Goal: Task Accomplishment & Management: Use online tool/utility

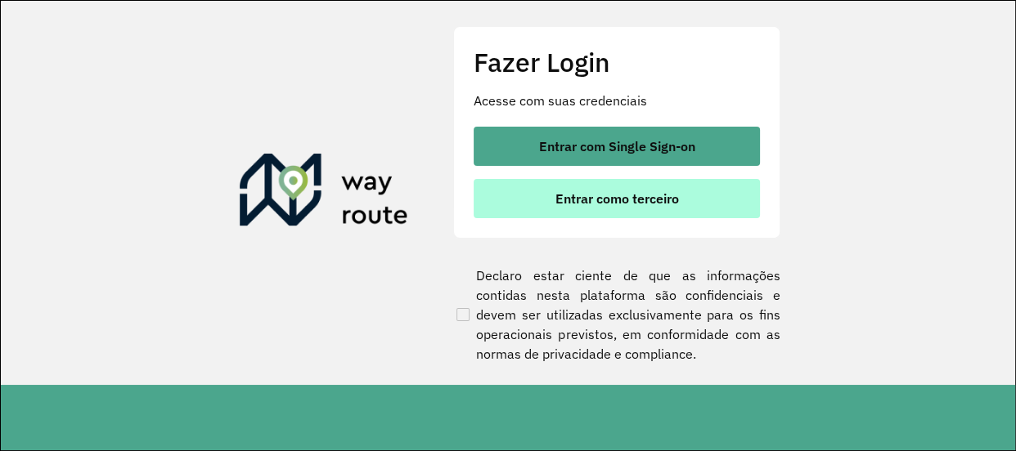
click at [711, 202] on button "Entrar como terceiro" at bounding box center [617, 198] width 286 height 39
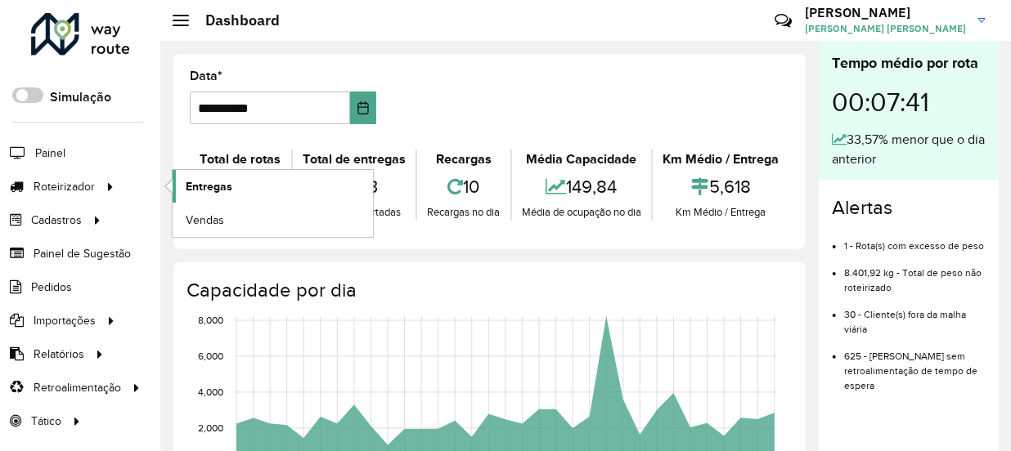
click at [198, 190] on span "Entregas" at bounding box center [209, 186] width 47 height 17
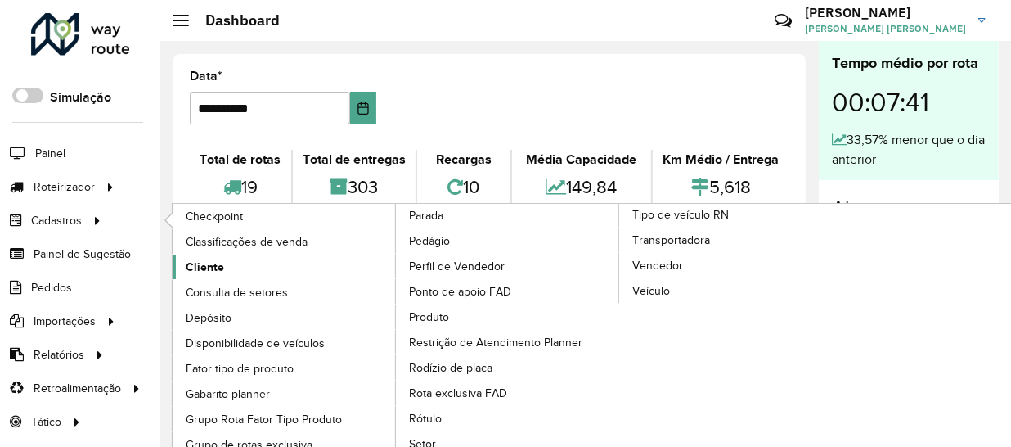
click at [218, 261] on span "Cliente" at bounding box center [205, 266] width 38 height 17
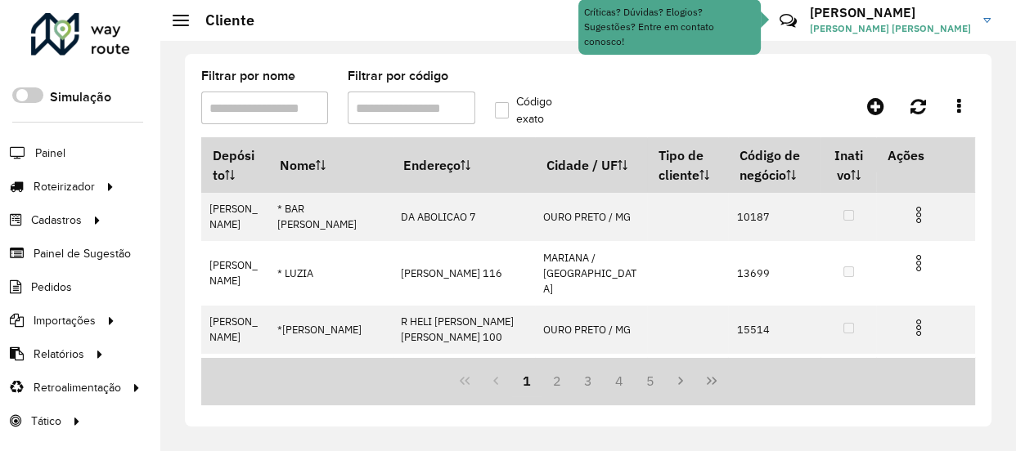
click at [665, 47] on div "Filtrar por nome Filtrar por código Código exato Depósito Nome Endereço Cidade …" at bounding box center [587, 246] width 855 height 411
click at [318, 112] on input "Filtrar por nome" at bounding box center [264, 108] width 127 height 33
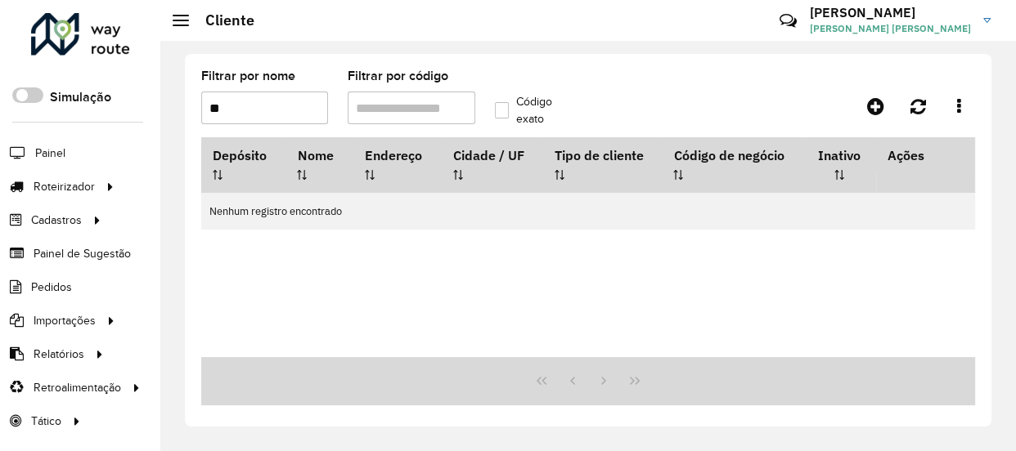
type input "*"
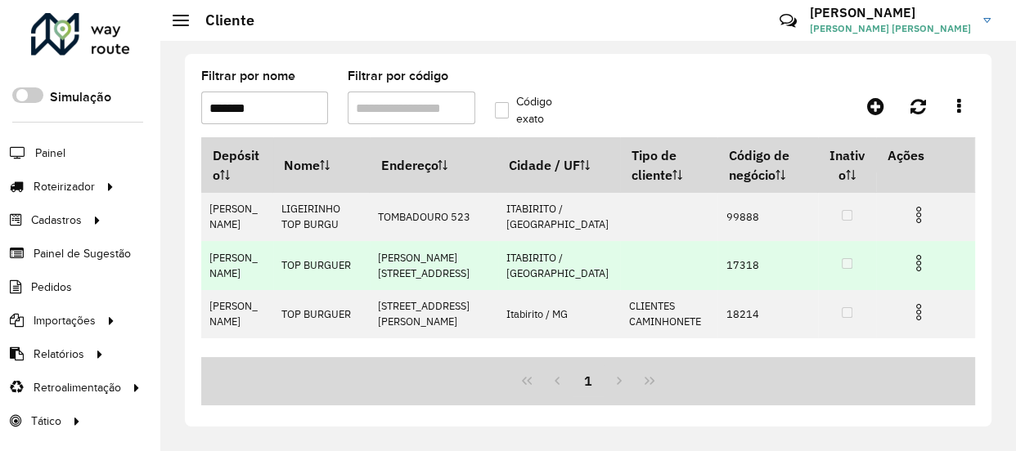
type input "*******"
click at [717, 268] on td "17318" at bounding box center [767, 265] width 101 height 48
copy td "17318"
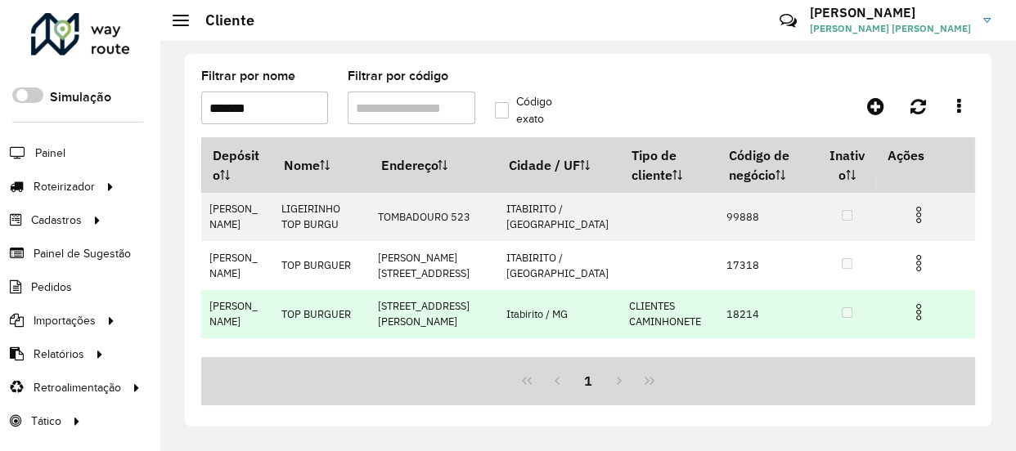
click at [719, 311] on td "18214" at bounding box center [767, 314] width 101 height 48
click at [720, 311] on td "18214" at bounding box center [767, 314] width 101 height 48
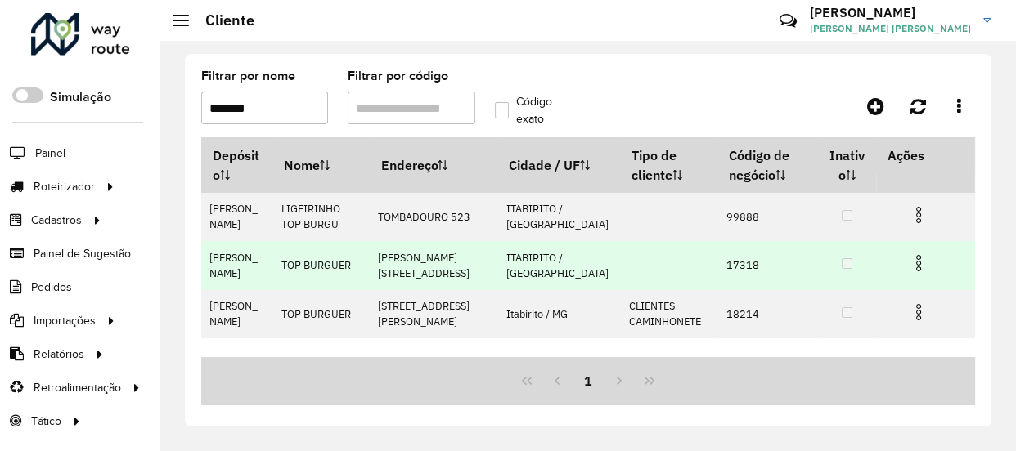
copy td "18214"
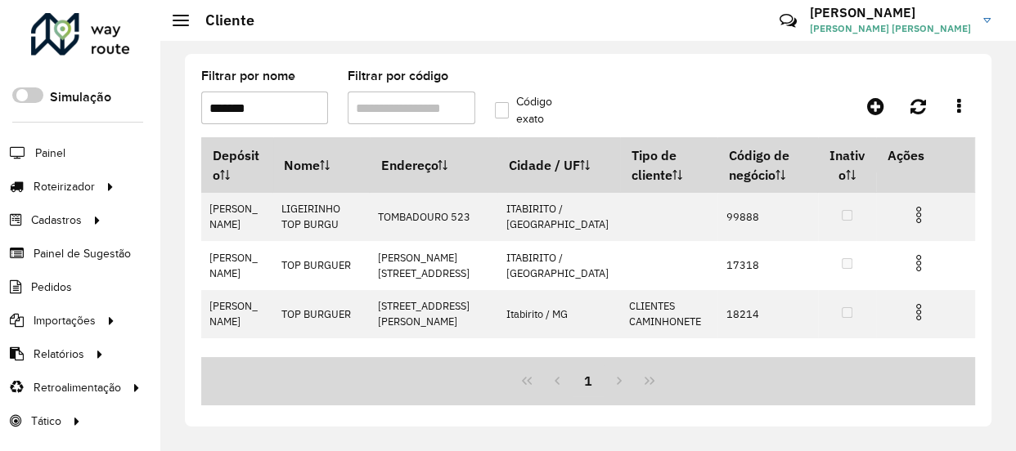
drag, startPoint x: 285, startPoint y: 135, endPoint x: 249, endPoint y: 123, distance: 38.5
click at [266, 131] on formly-field "Filtrar por nome *******" at bounding box center [264, 103] width 146 height 67
click at [254, 115] on input "*******" at bounding box center [264, 108] width 127 height 33
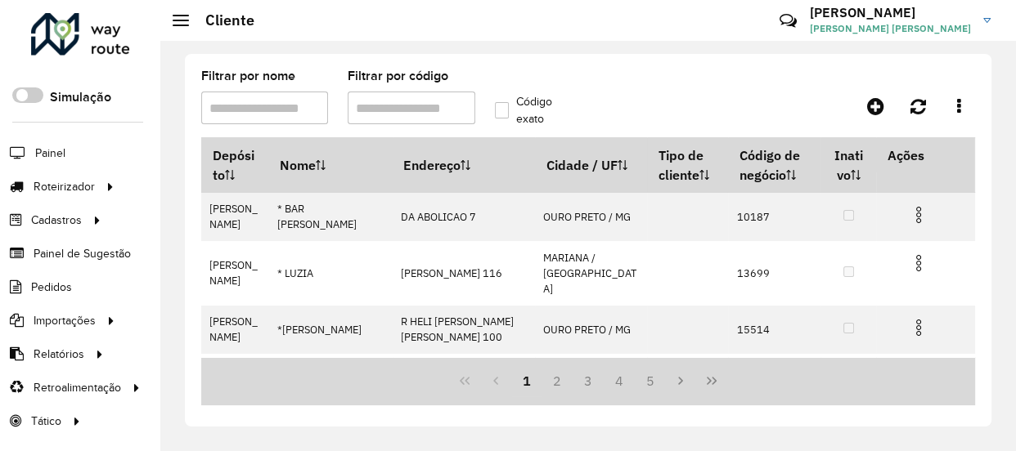
click at [514, 31] on hb-header "Cliente Críticas? Dúvidas? Elogios? Sugestões? Entre em contato conosco! Miguel…" at bounding box center [587, 20] width 855 height 41
click at [700, 49] on div "Filtrar por nome Filtrar por código Código exato Depósito Nome Endereço Cidade …" at bounding box center [587, 246] width 855 height 411
click at [394, 112] on input "Filtrar por código" at bounding box center [411, 108] width 127 height 33
paste input "*****"
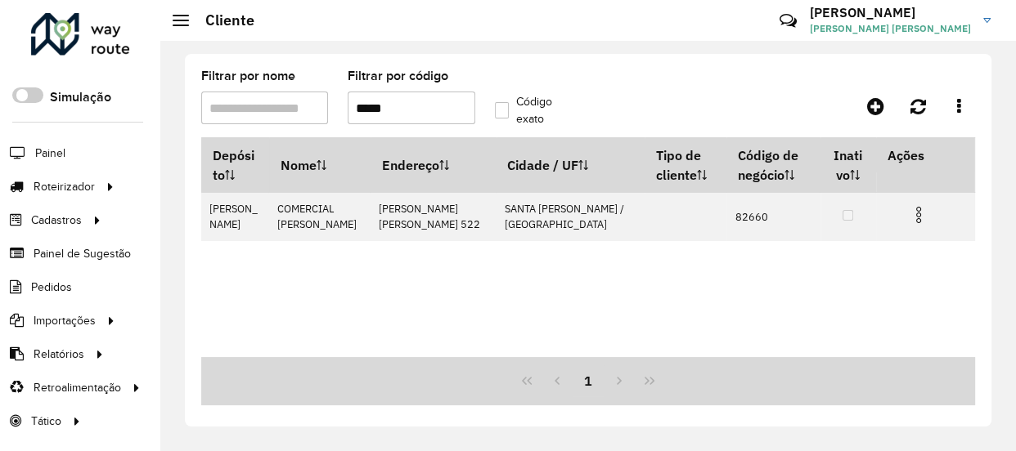
click at [410, 102] on input "*****" at bounding box center [411, 108] width 127 height 33
paste input "text"
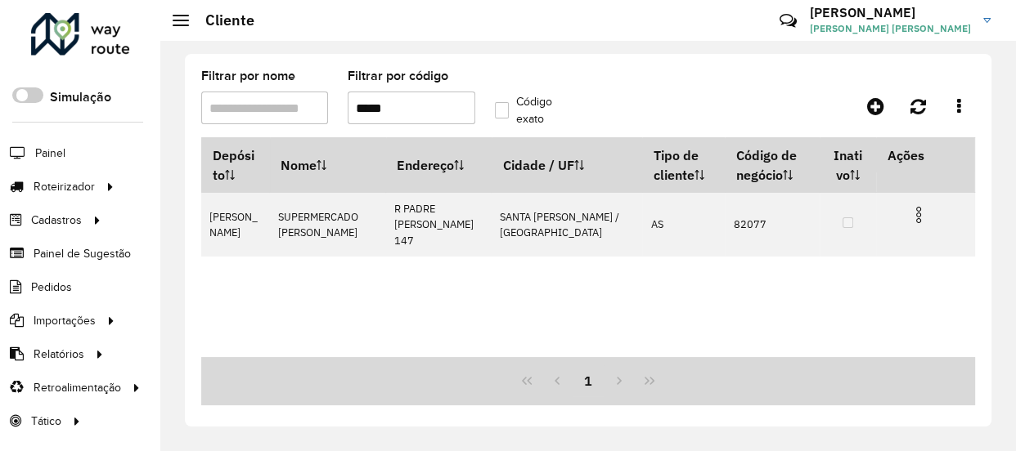
type input "*****"
paste input "*****"
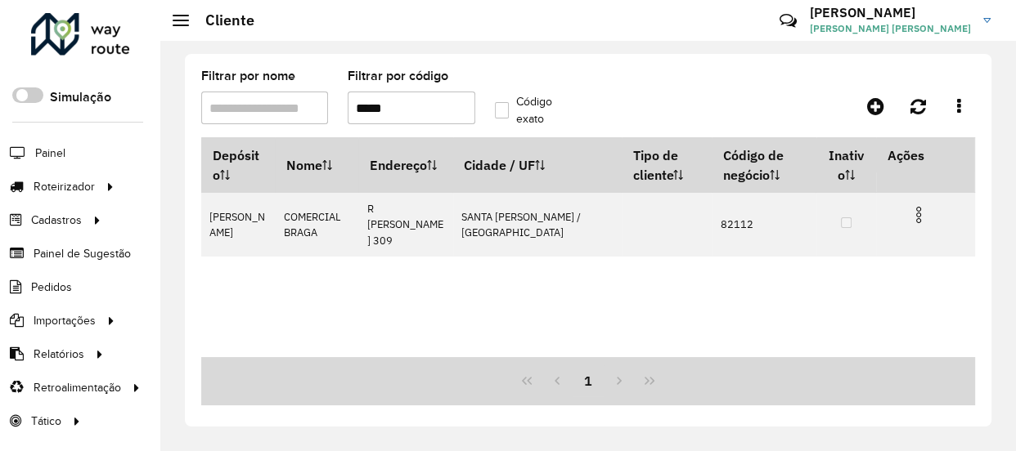
paste input "text"
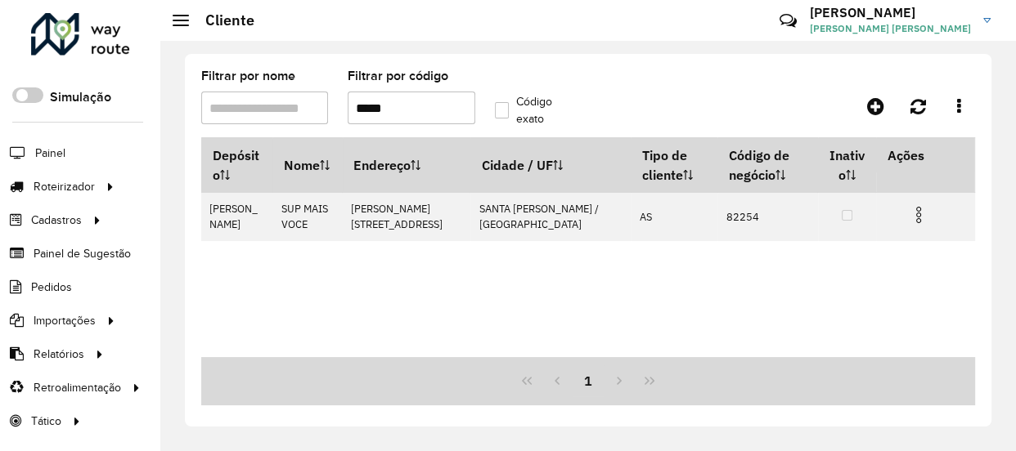
click at [401, 110] on input "*****" at bounding box center [411, 108] width 127 height 33
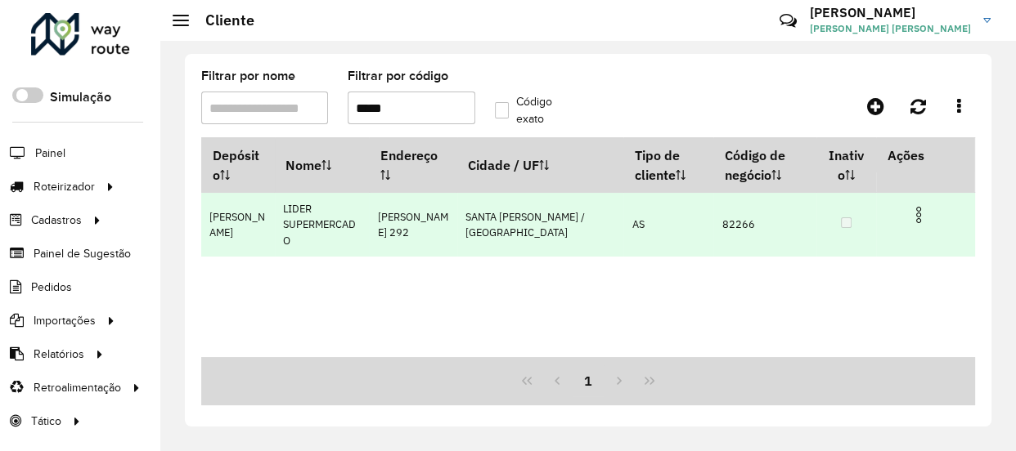
type input "*****"
drag, startPoint x: 285, startPoint y: 206, endPoint x: 351, endPoint y: 227, distance: 68.6
click at [349, 227] on td "LIDER SUPERMERCADO" at bounding box center [322, 225] width 95 height 65
click at [366, 222] on td "LIDER SUPERMERCADO" at bounding box center [322, 225] width 95 height 65
drag, startPoint x: 361, startPoint y: 222, endPoint x: 281, endPoint y: 204, distance: 81.5
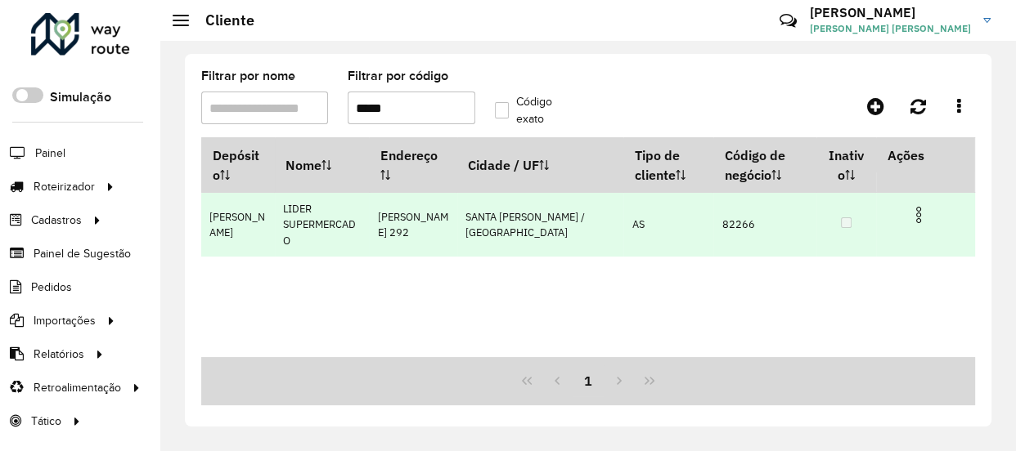
click at [281, 204] on td "LIDER SUPERMERCADO" at bounding box center [322, 225] width 95 height 65
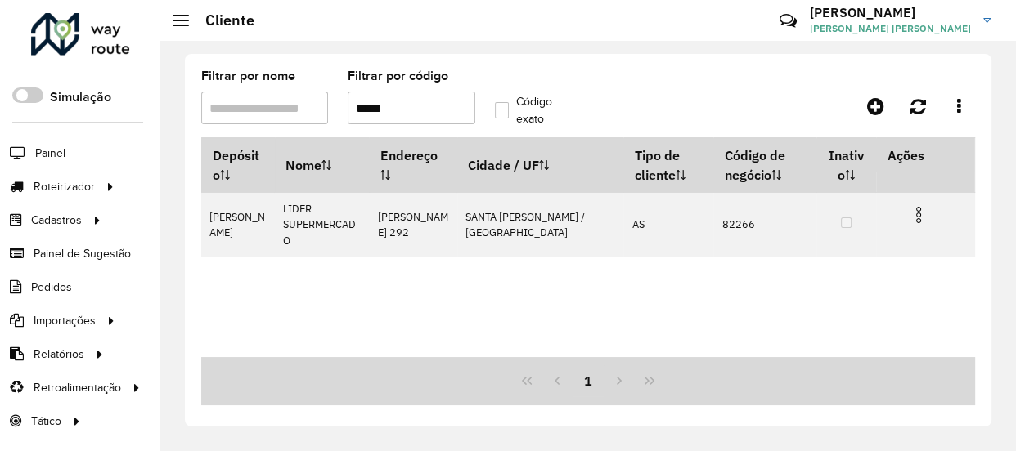
copy td "LIDER SUPERMERCADO"
click at [425, 106] on input "*****" at bounding box center [411, 108] width 127 height 33
click at [424, 105] on input "*****" at bounding box center [411, 108] width 127 height 33
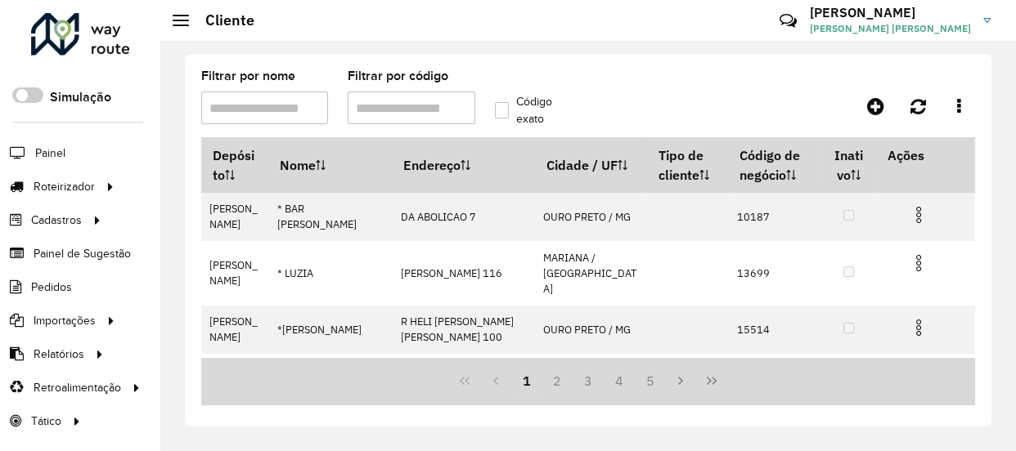
paste input "*****"
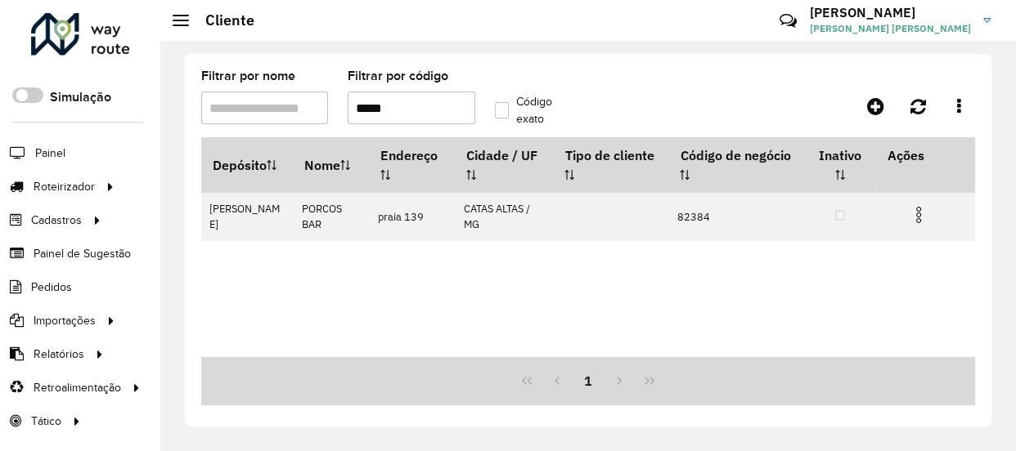
type input "*****"
click at [298, 107] on input "Filtrar por nome" at bounding box center [264, 108] width 127 height 33
click at [437, 97] on input "*****" at bounding box center [411, 108] width 127 height 33
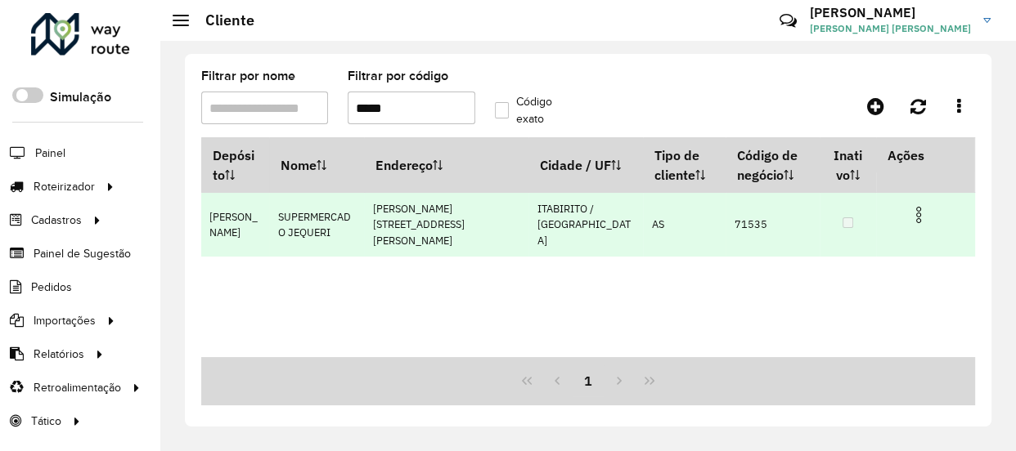
type input "*****"
click at [734, 218] on td "71535" at bounding box center [772, 225] width 94 height 65
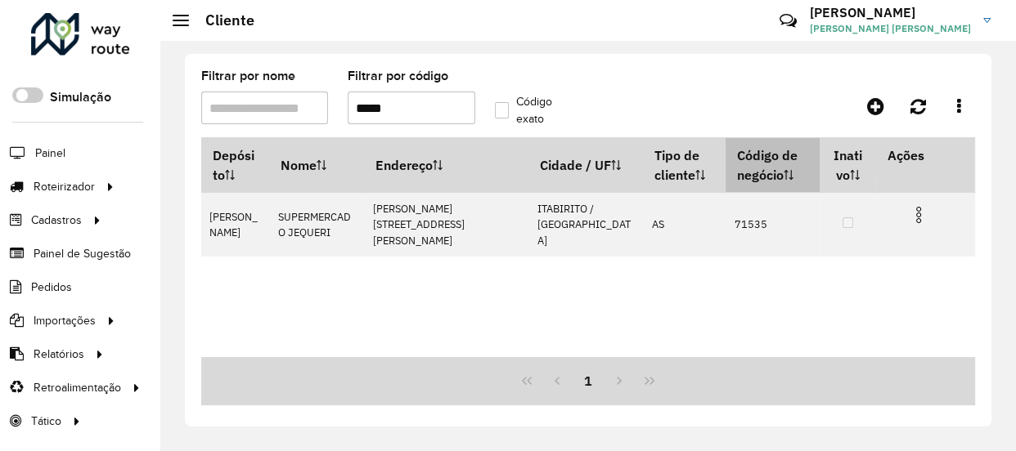
copy td "71535"
click at [416, 110] on input "*****" at bounding box center [411, 108] width 127 height 33
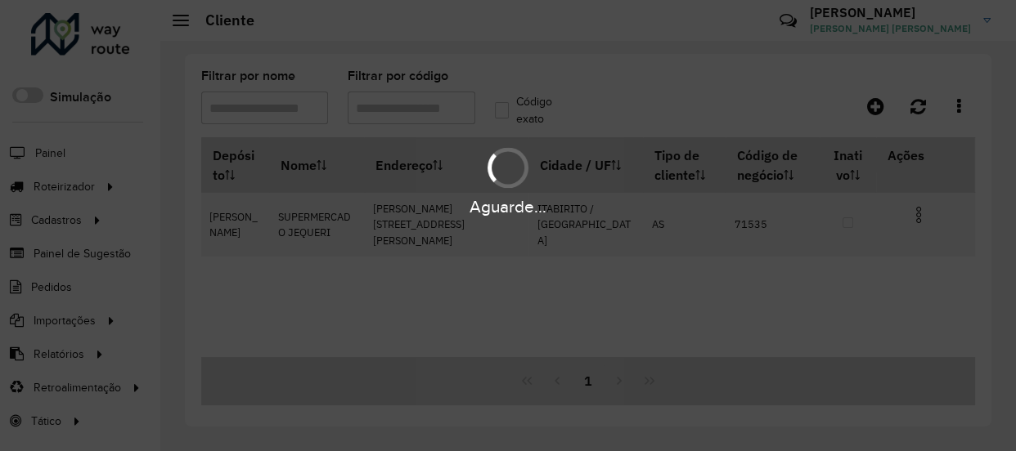
click at [89, 188] on div "Aguarde..." at bounding box center [508, 180] width 1016 height 78
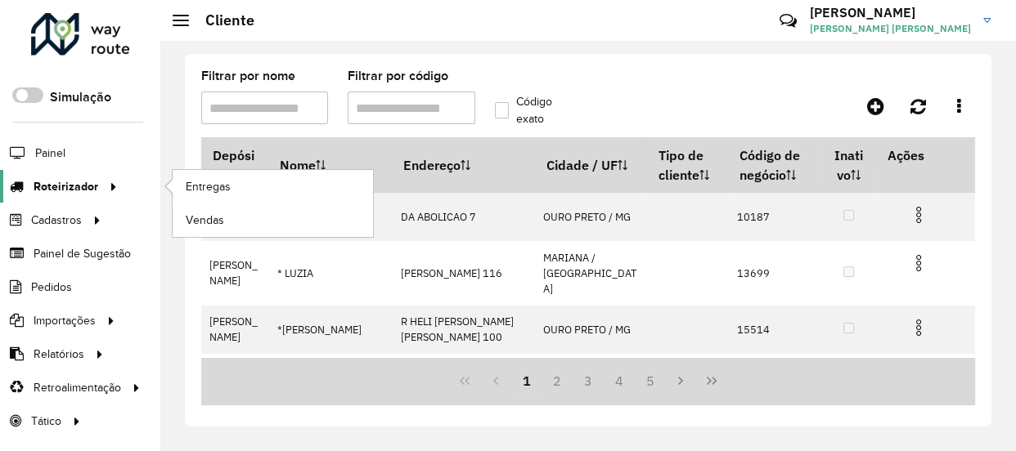
click at [89, 188] on span "Roteirizador" at bounding box center [66, 186] width 65 height 17
click at [204, 187] on span "Entregas" at bounding box center [209, 186] width 47 height 17
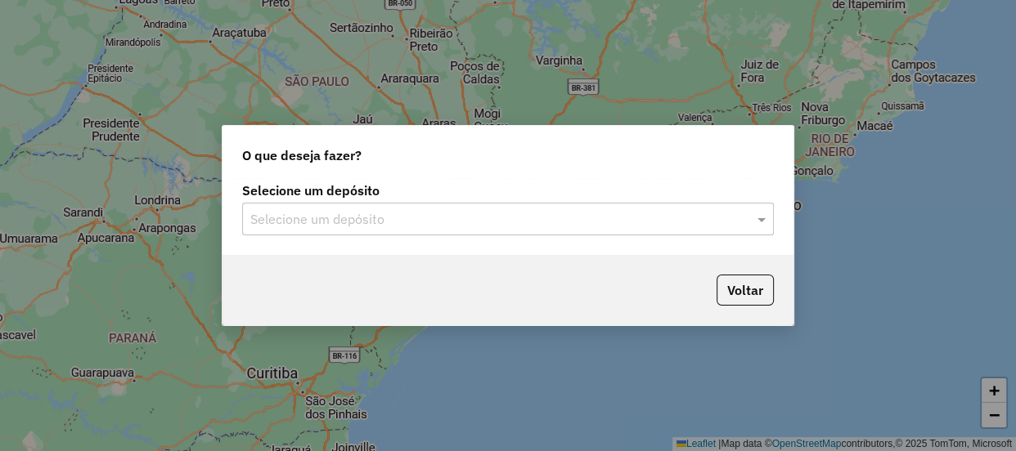
click at [354, 234] on div "Selecione um depósito" at bounding box center [508, 219] width 532 height 33
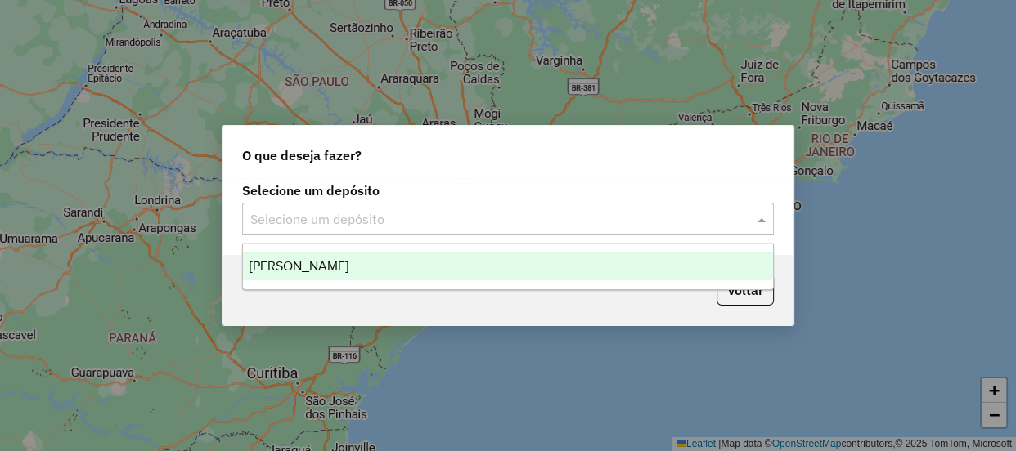
click at [362, 253] on div "[PERSON_NAME]" at bounding box center [508, 267] width 530 height 28
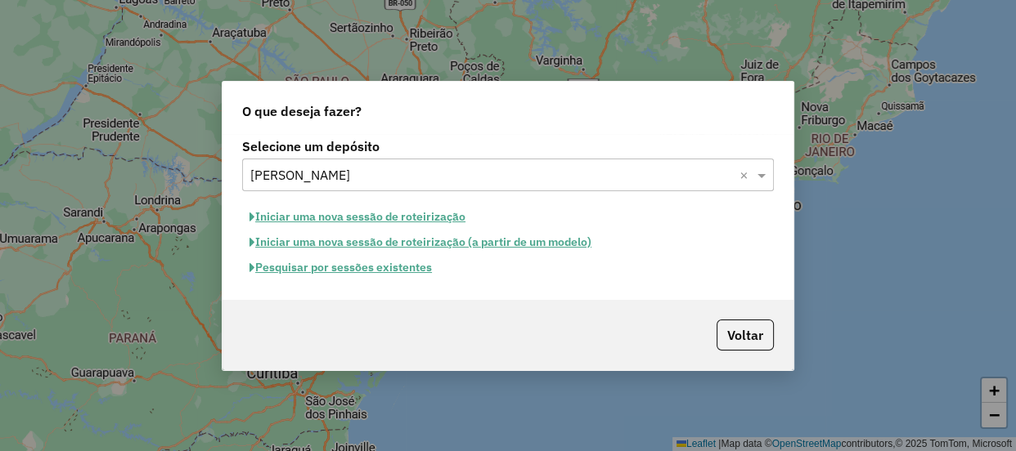
click at [388, 269] on button "Pesquisar por sessões existentes" at bounding box center [340, 267] width 197 height 25
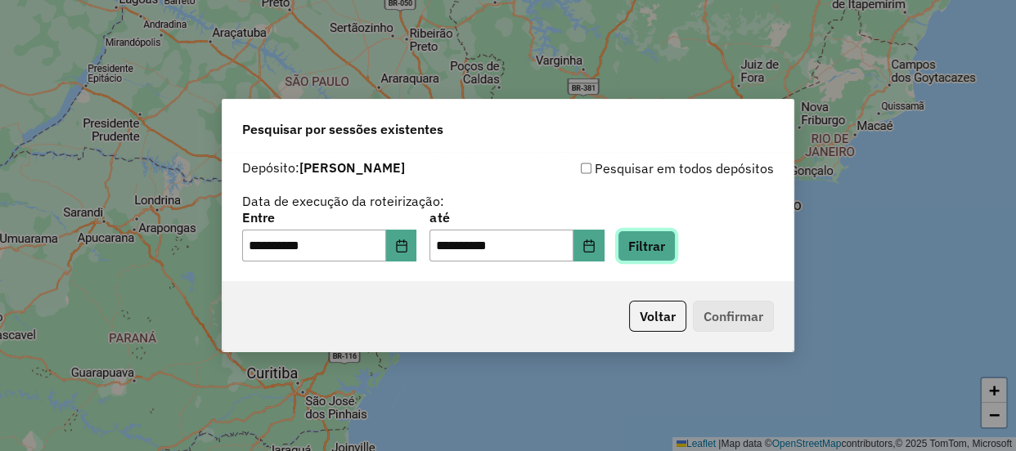
click at [666, 244] on button "Filtrar" at bounding box center [646, 246] width 58 height 31
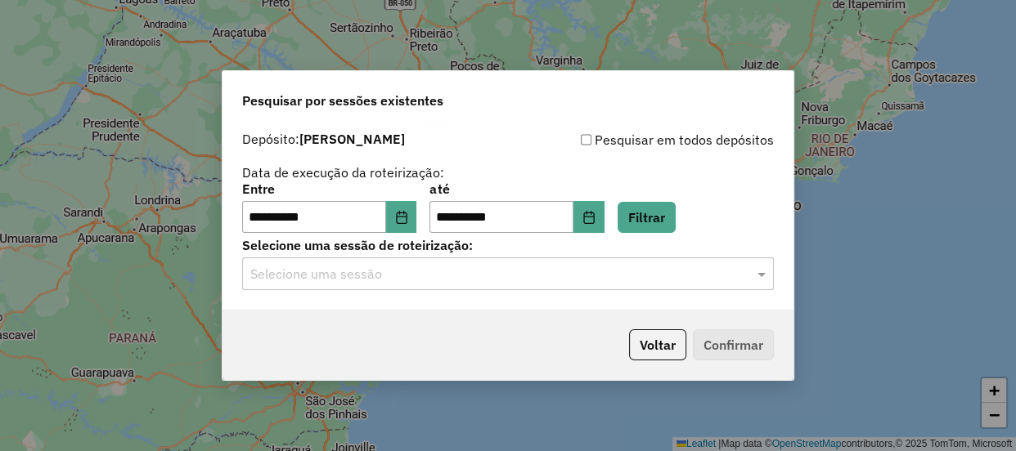
click at [405, 276] on input "text" at bounding box center [491, 275] width 483 height 20
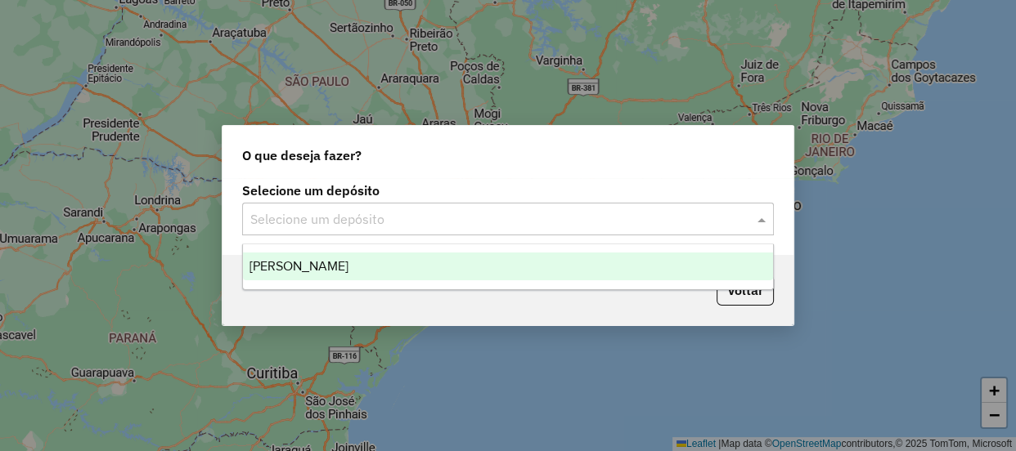
click at [493, 217] on input "text" at bounding box center [491, 220] width 483 height 20
click at [390, 269] on div "[PERSON_NAME]" at bounding box center [508, 267] width 530 height 28
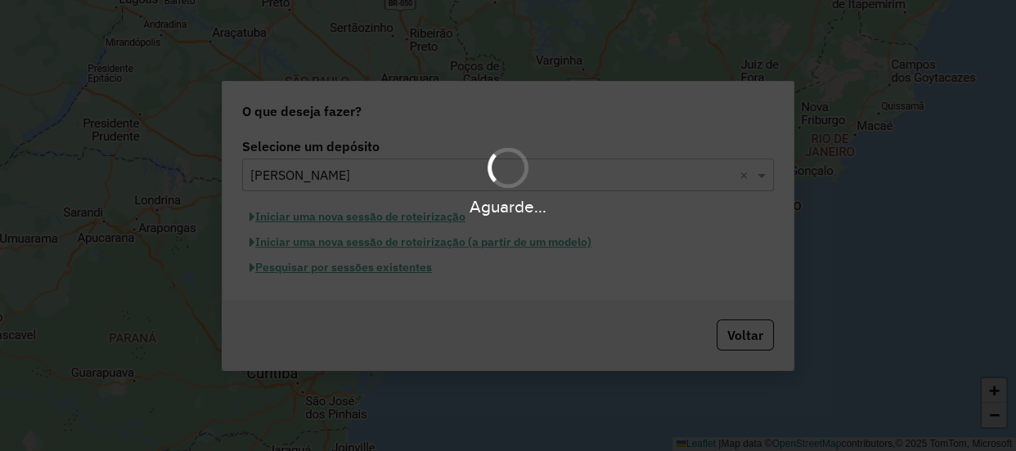
click at [401, 271] on hb-app "Aguarde... Pop-up bloqueado! Seu navegador bloqueou automáticamente a abertura …" at bounding box center [508, 225] width 1016 height 451
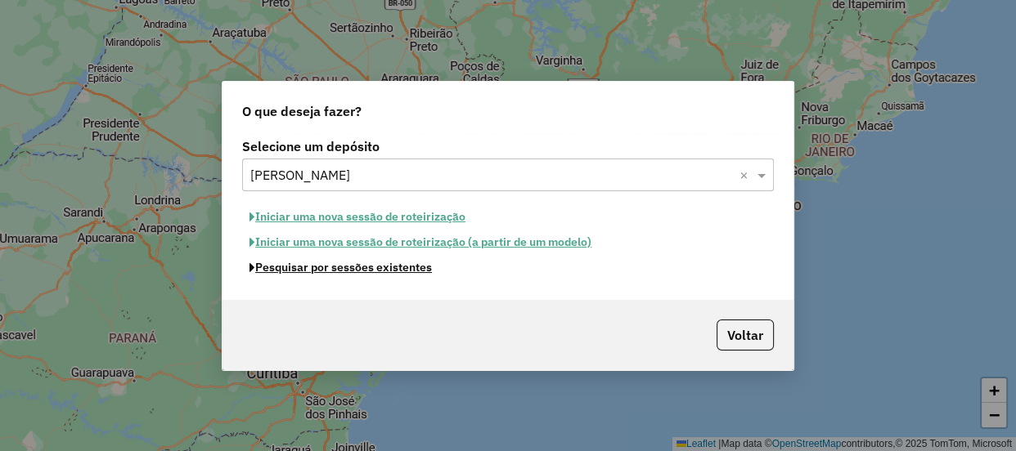
click at [401, 271] on button "Pesquisar por sessões existentes" at bounding box center [340, 267] width 197 height 25
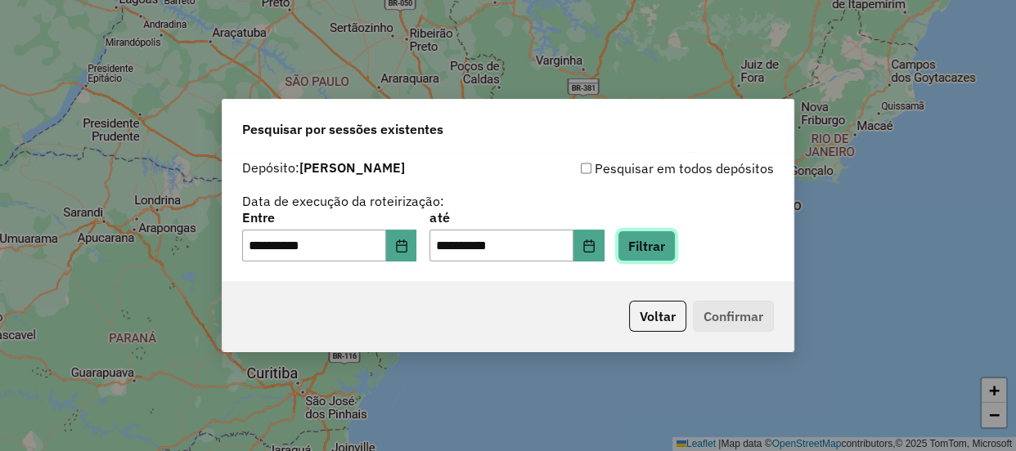
click at [662, 251] on button "Filtrar" at bounding box center [646, 246] width 58 height 31
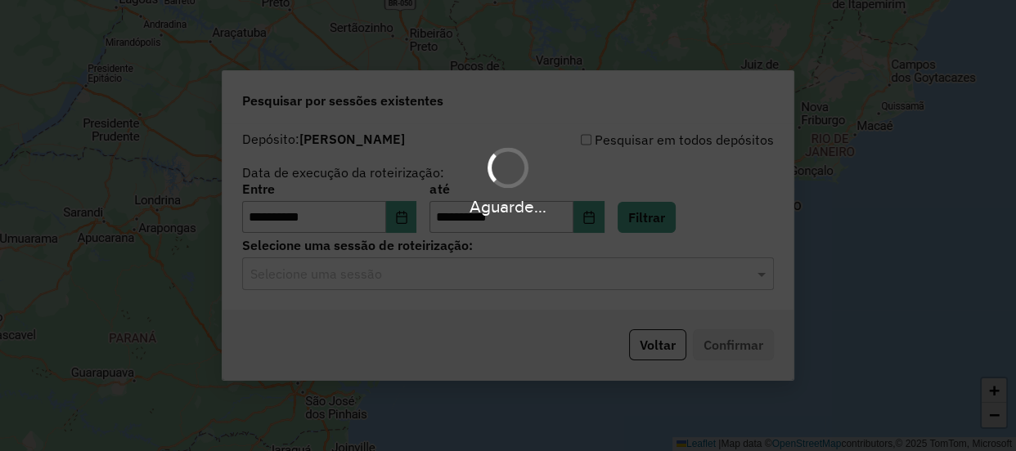
click at [524, 281] on input "text" at bounding box center [491, 275] width 483 height 20
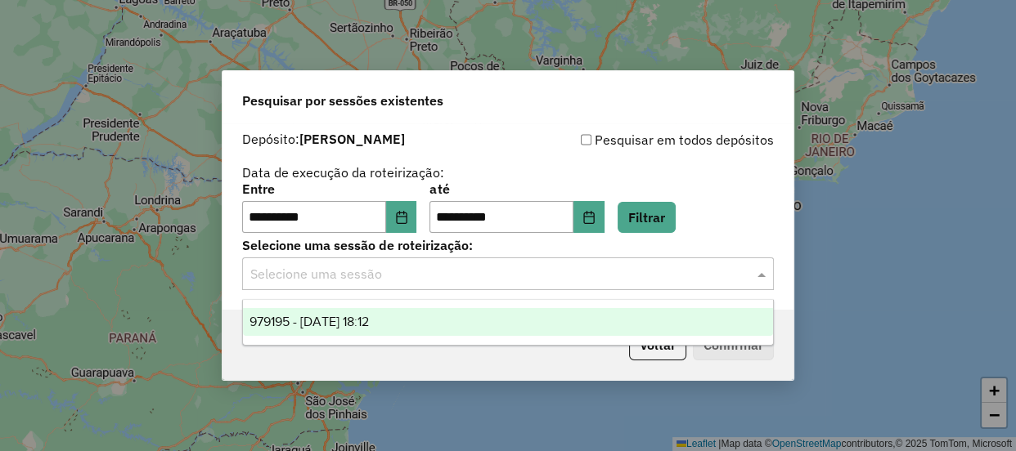
click at [425, 320] on div "979195 - 14/08/2025 18:12" at bounding box center [508, 322] width 530 height 28
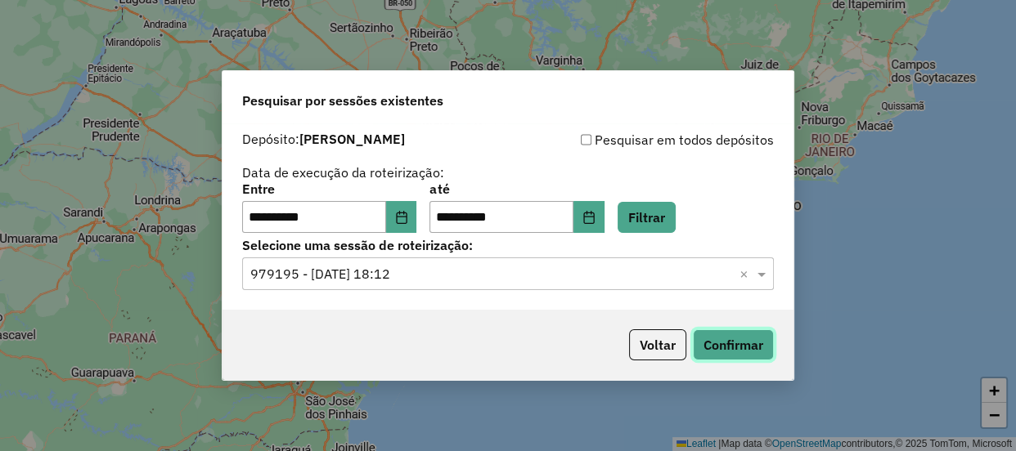
click at [771, 351] on button "Confirmar" at bounding box center [733, 345] width 81 height 31
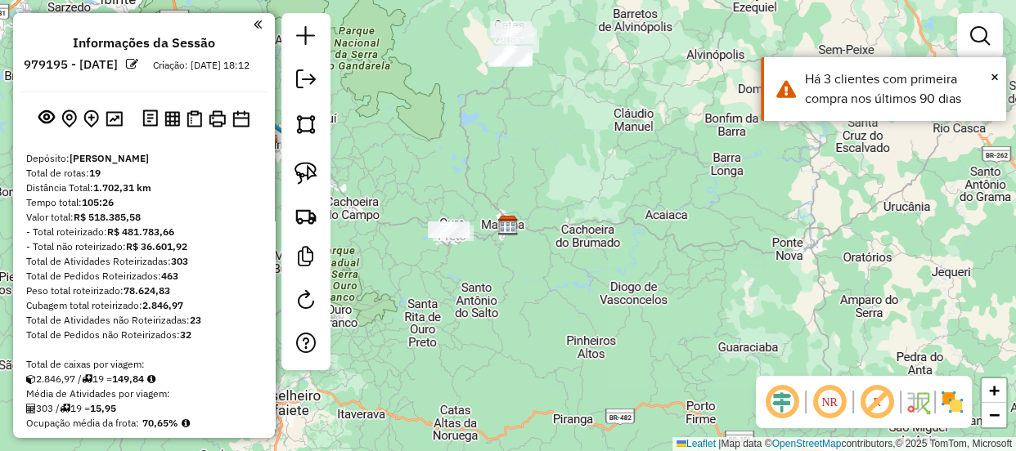
drag, startPoint x: 438, startPoint y: 152, endPoint x: 506, endPoint y: 251, distance: 120.5
click at [506, 251] on div "Janela de atendimento Grade de atendimento Capacidade Transportadoras Veículos …" at bounding box center [508, 225] width 1016 height 451
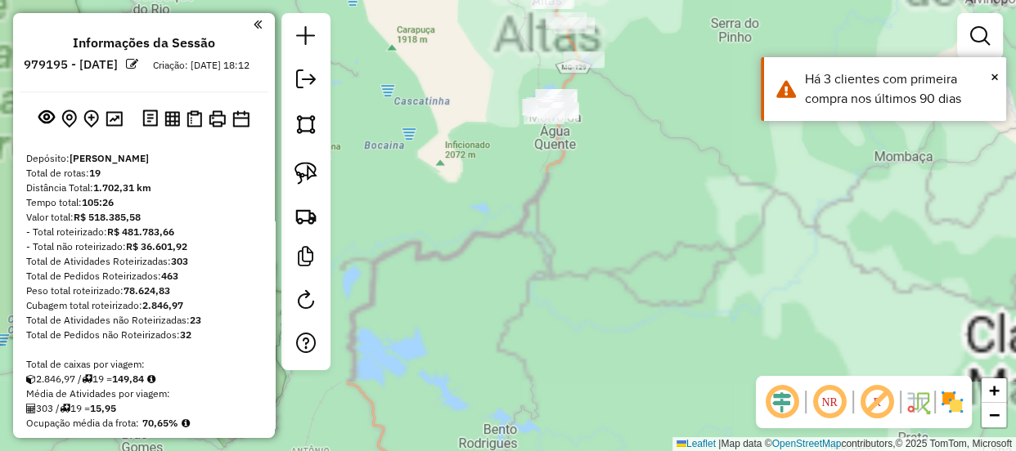
drag, startPoint x: 561, startPoint y: 164, endPoint x: 563, endPoint y: 249, distance: 85.1
click at [563, 247] on div "Janela de atendimento Grade de atendimento Capacidade Transportadoras Veículos …" at bounding box center [508, 225] width 1016 height 451
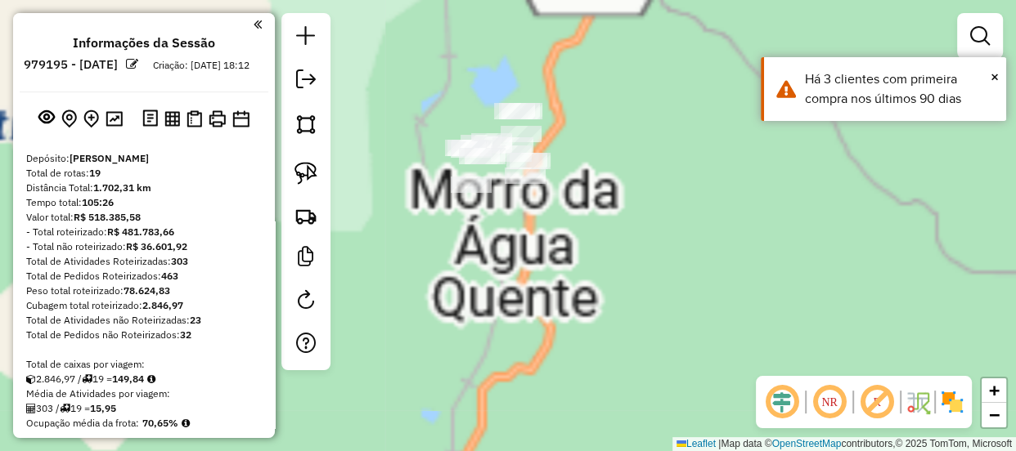
drag, startPoint x: 557, startPoint y: 140, endPoint x: 564, endPoint y: 222, distance: 82.9
click at [564, 221] on div "Janela de atendimento Grade de atendimento Capacidade Transportadoras Veículos …" at bounding box center [508, 225] width 1016 height 451
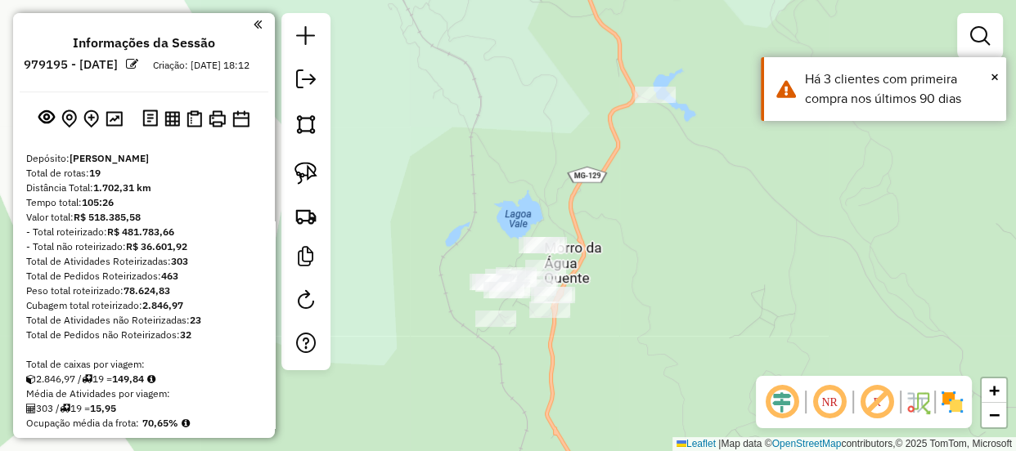
drag, startPoint x: 555, startPoint y: 163, endPoint x: 575, endPoint y: 234, distance: 74.0
click at [576, 223] on div "Janela de atendimento Grade de atendimento Capacidade Transportadoras Veículos …" at bounding box center [508, 225] width 1016 height 451
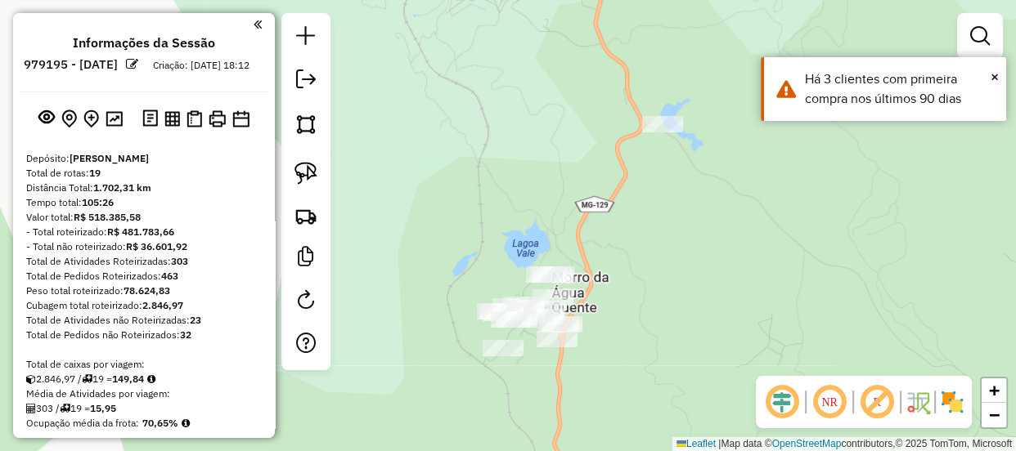
click at [523, 213] on div "Janela de atendimento Grade de atendimento Capacidade Transportadoras Veículos …" at bounding box center [508, 225] width 1016 height 451
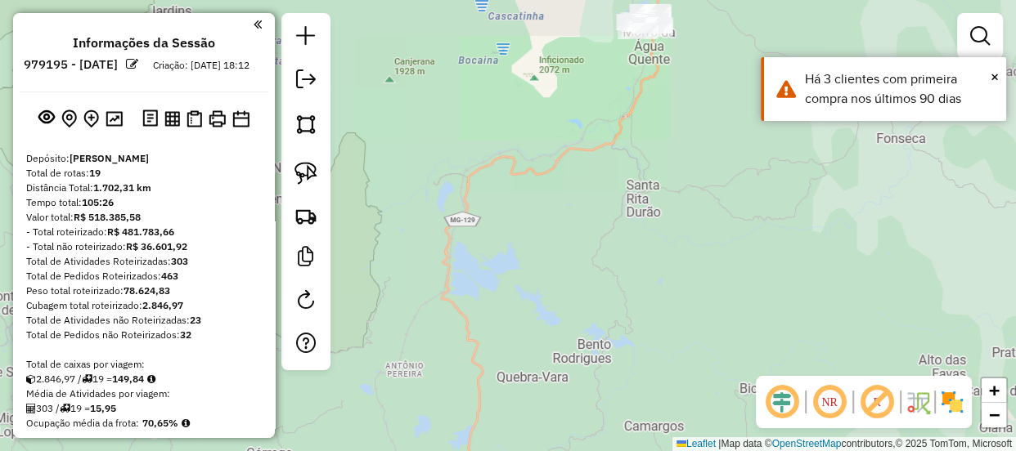
drag, startPoint x: 585, startPoint y: 381, endPoint x: 591, endPoint y: 123, distance: 257.7
click at [578, 173] on div "Janela de atendimento Grade de atendimento Capacidade Transportadoras Veículos …" at bounding box center [508, 225] width 1016 height 451
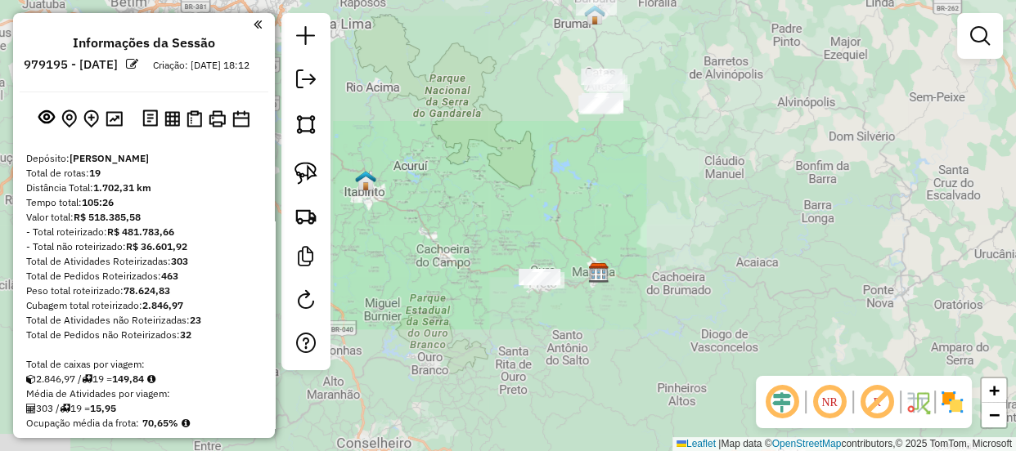
drag, startPoint x: 581, startPoint y: 306, endPoint x: 589, endPoint y: 147, distance: 158.9
click at [586, 155] on div "Janela de atendimento Grade de atendimento Capacidade Transportadoras Veículos …" at bounding box center [508, 225] width 1016 height 451
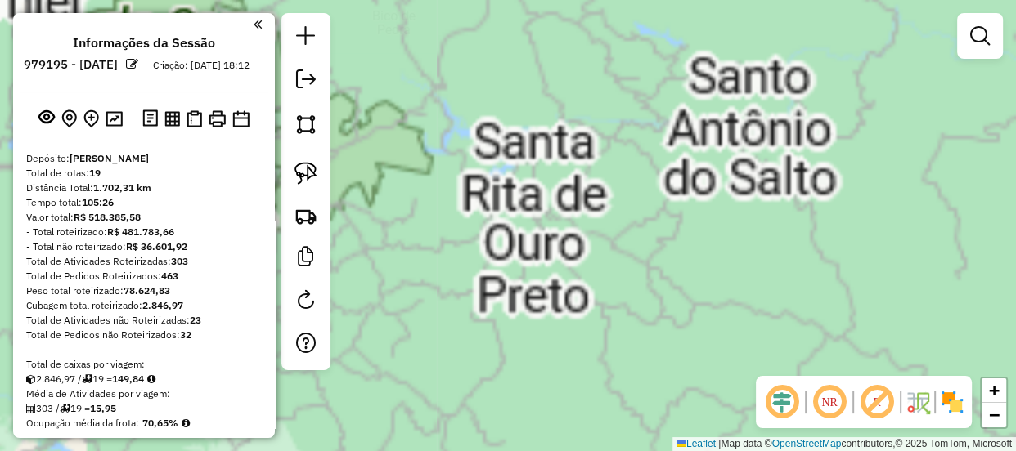
drag, startPoint x: 577, startPoint y: 41, endPoint x: 548, endPoint y: 204, distance: 165.3
click at [548, 201] on div "Janela de atendimento Grade de atendimento Capacidade Transportadoras Veículos …" at bounding box center [508, 225] width 1016 height 451
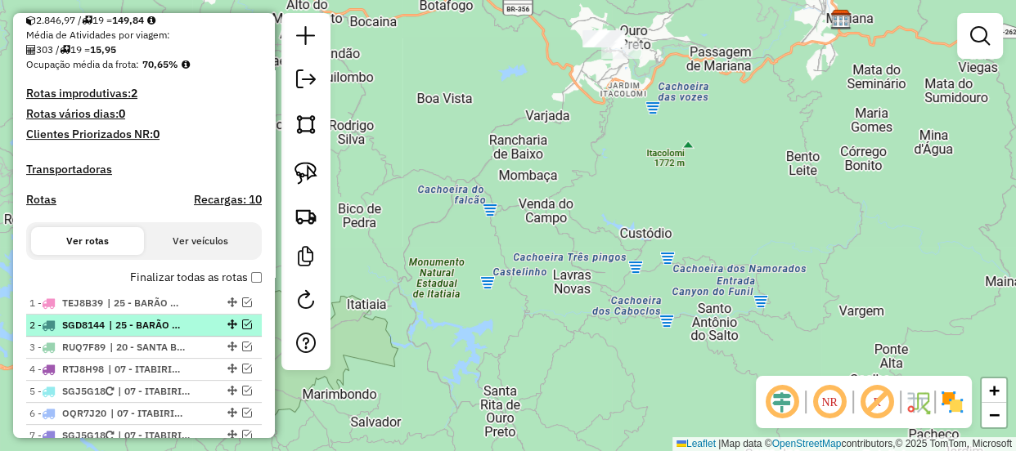
scroll to position [520, 0]
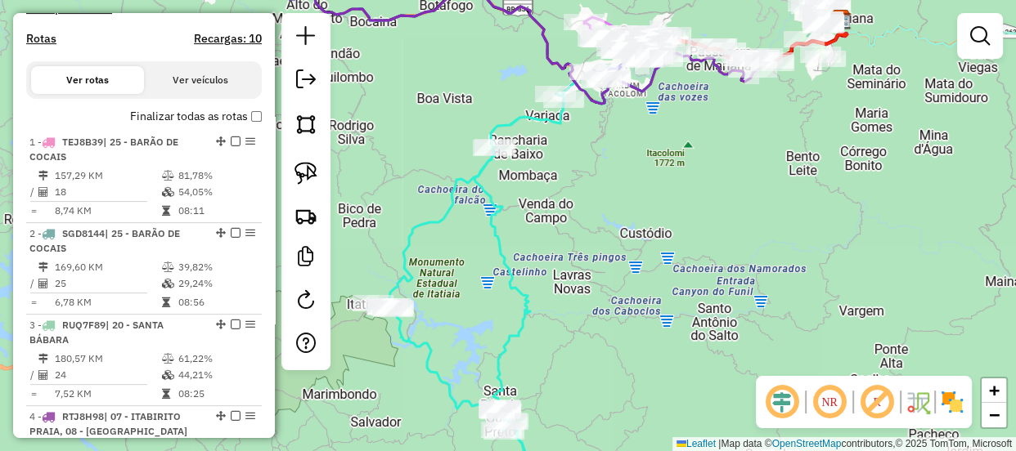
drag, startPoint x: 730, startPoint y: 130, endPoint x: 721, endPoint y: 211, distance: 81.5
click at [721, 209] on div "Janela de atendimento Grade de atendimento Capacidade Transportadoras Veículos …" at bounding box center [508, 225] width 1016 height 451
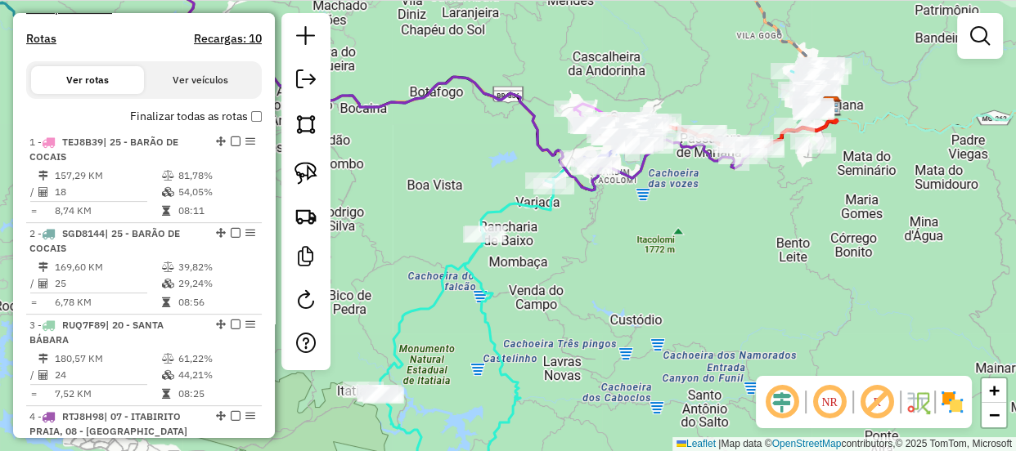
drag, startPoint x: 437, startPoint y: 188, endPoint x: 909, endPoint y: 219, distance: 473.8
click at [829, 219] on div "Rota 10 - Placa QUM6528 358 - [PERSON_NAME] 10 - Placa QUM6528 19391 - BAR SOUZ…" at bounding box center [508, 225] width 1016 height 451
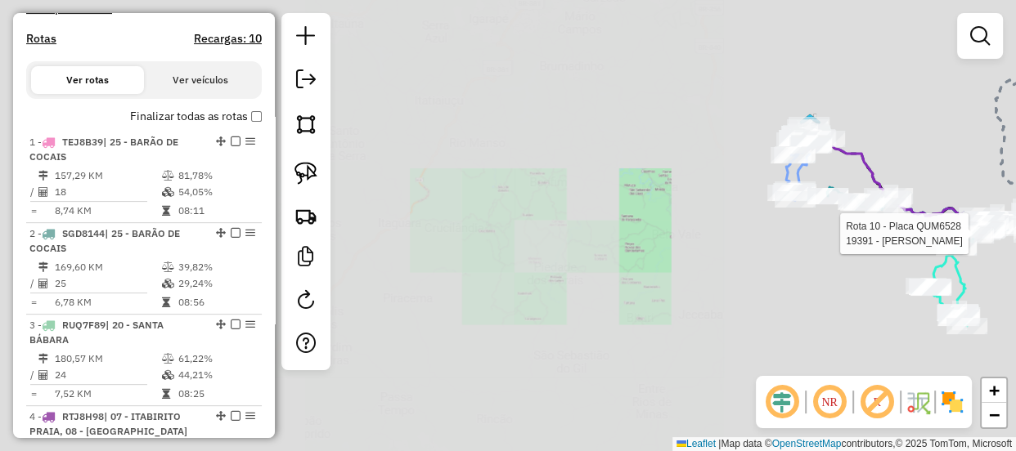
drag, startPoint x: 704, startPoint y: 175, endPoint x: 698, endPoint y: 218, distance: 43.0
click at [698, 218] on div "Rota 10 - Placa QUM6528 19391 - BAR SOUZA Janela de atendimento Grade de atendi…" at bounding box center [508, 225] width 1016 height 451
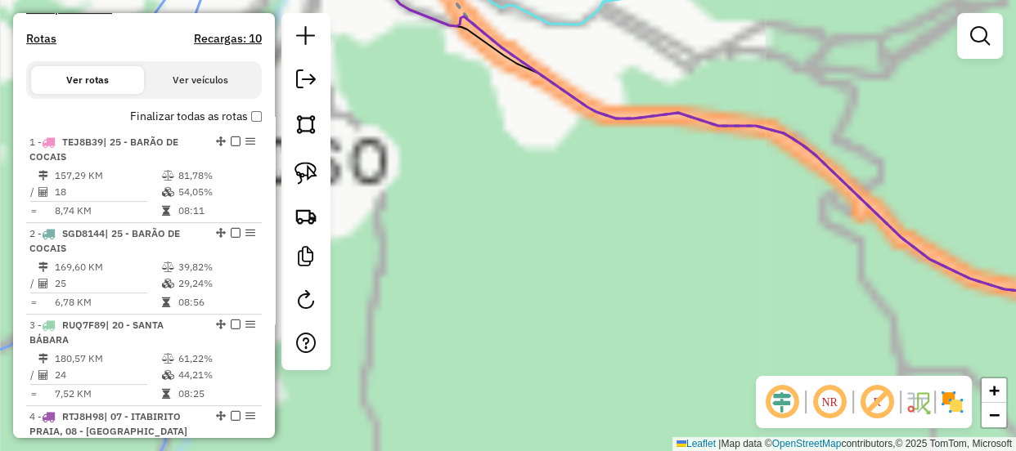
drag, startPoint x: 530, startPoint y: 159, endPoint x: 779, endPoint y: 319, distance: 296.5
click at [775, 317] on div "Rota 10 - Placa QUM6528 19391 - BAR SOUZA Janela de atendimento Grade de atendi…" at bounding box center [508, 225] width 1016 height 451
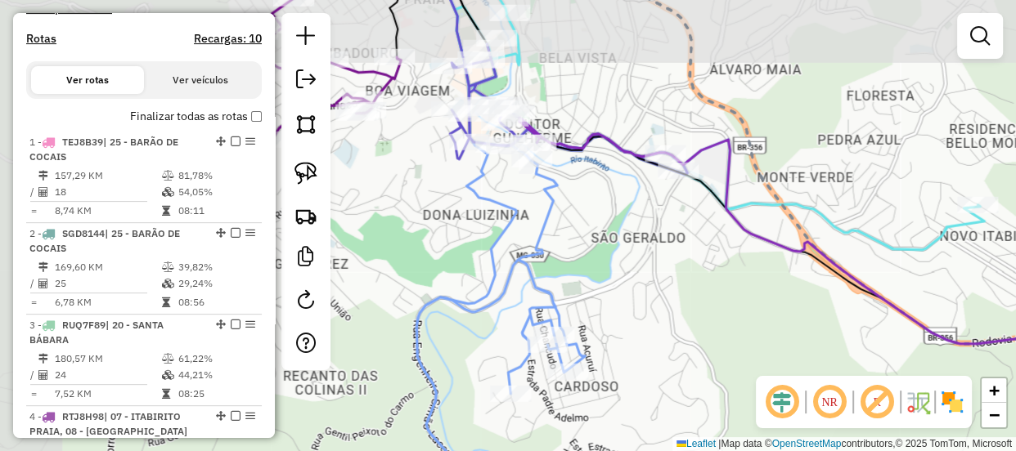
drag, startPoint x: 613, startPoint y: 207, endPoint x: 696, endPoint y: 339, distance: 155.9
click at [692, 335] on div "Rota 10 - Placa QUM6528 19391 - BAR SOUZA Janela de atendimento Grade de atendi…" at bounding box center [508, 225] width 1016 height 451
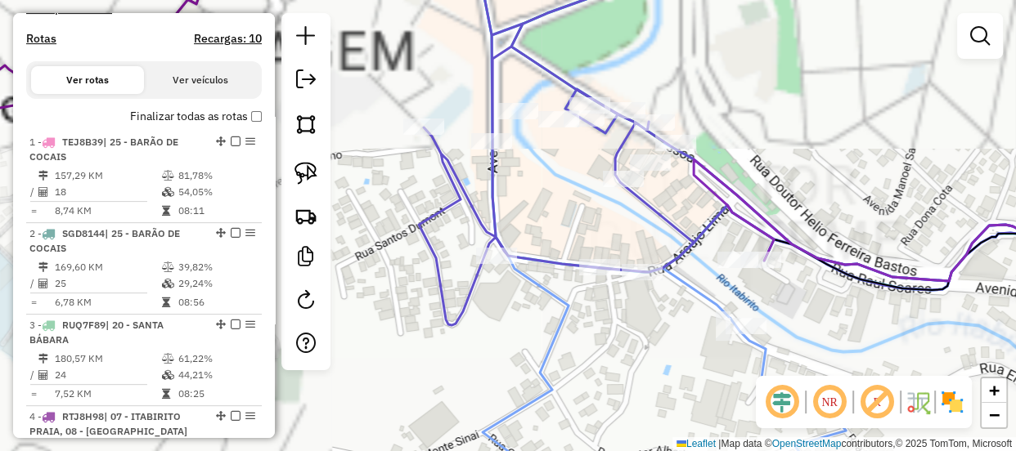
drag, startPoint x: 613, startPoint y: 222, endPoint x: 608, endPoint y: 238, distance: 17.1
click at [608, 238] on div "Rota 10 - Placa QUM6528 19391 - BAR SOUZA Rota 7 - Placa SGJ5G18 10667 - BAR E …" at bounding box center [508, 225] width 1016 height 451
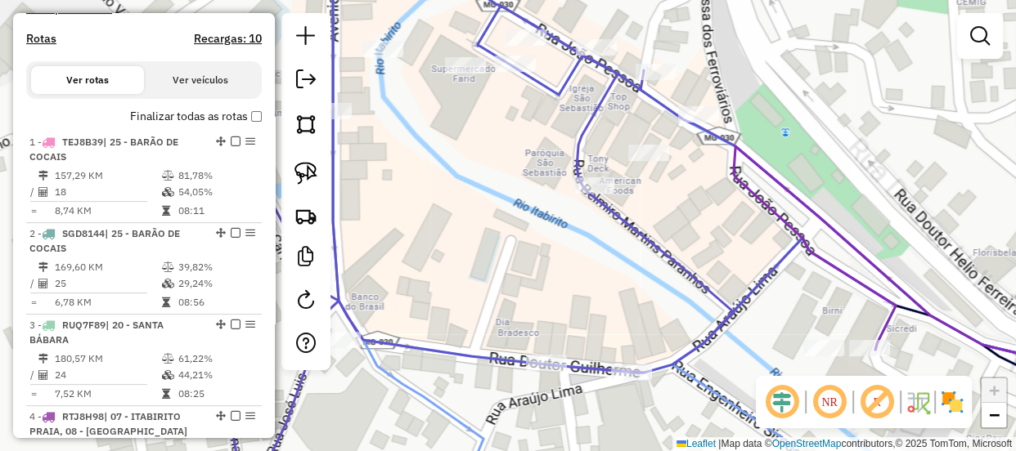
drag, startPoint x: 631, startPoint y: 231, endPoint x: 622, endPoint y: 240, distance: 12.8
click at [622, 240] on div "Rota 10 - Placa QUM6528 19391 - BAR SOUZA Janela de atendimento Grade de atendi…" at bounding box center [508, 225] width 1016 height 451
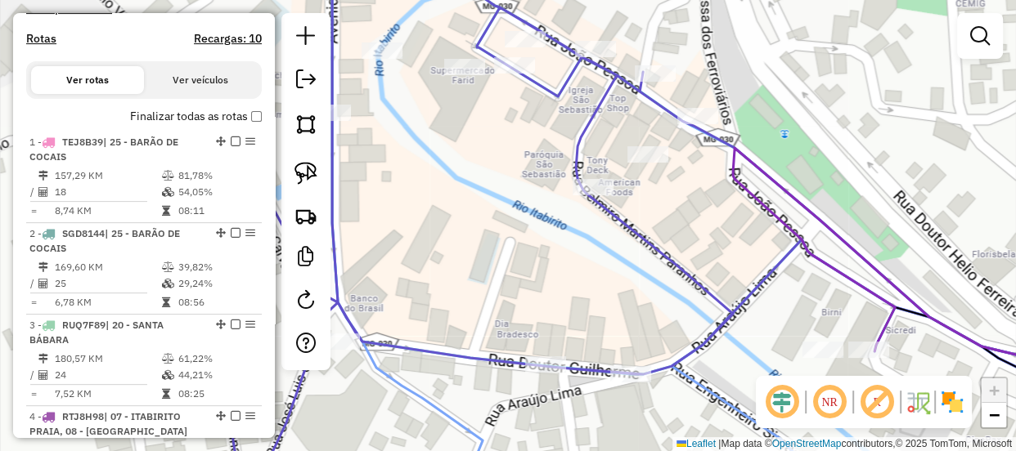
drag, startPoint x: 417, startPoint y: 228, endPoint x: 523, endPoint y: 293, distance: 123.7
click at [521, 291] on div "Rota 10 - Placa QUM6528 19391 - BAR SOUZA Janela de atendimento Grade de atendi…" at bounding box center [508, 225] width 1016 height 451
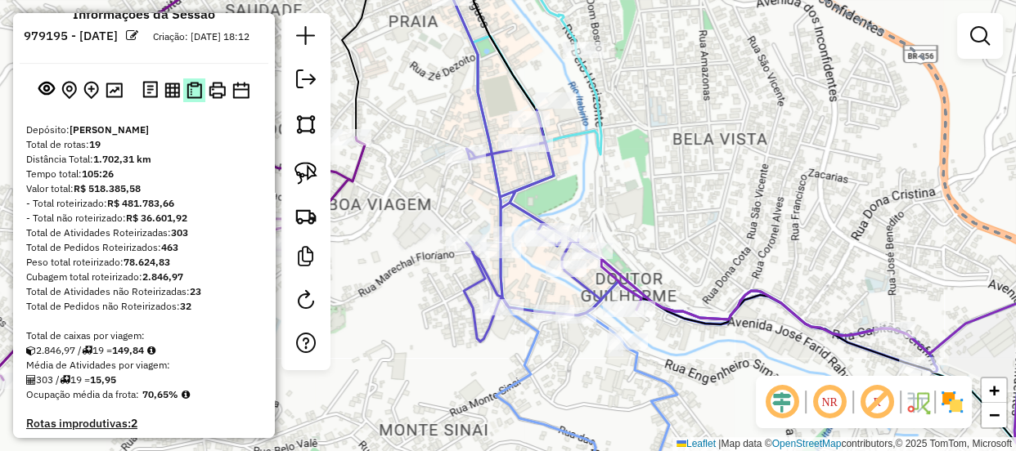
scroll to position [0, 0]
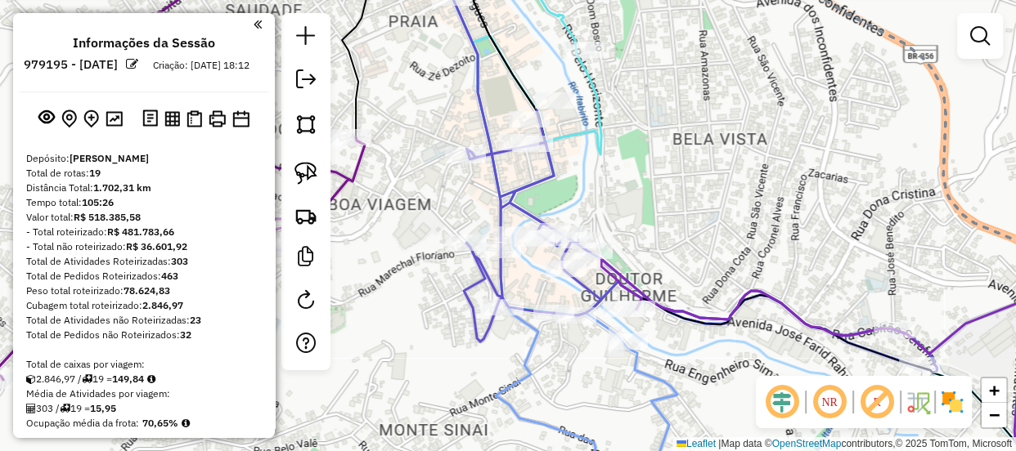
click at [254, 26] on em at bounding box center [258, 24] width 8 height 15
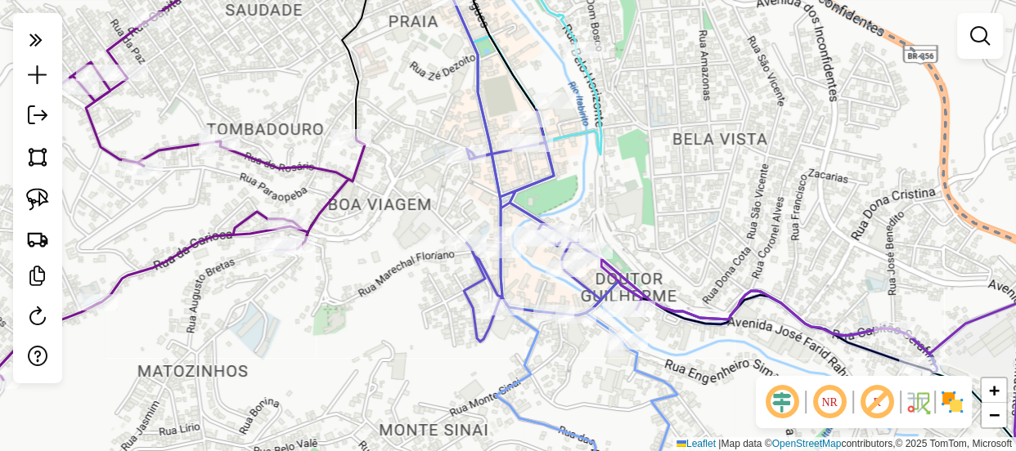
click at [474, 376] on div "Rota 10 - Placa QUM6528 19391 - BAR SOUZA Janela de atendimento Grade de atendi…" at bounding box center [508, 225] width 1016 height 451
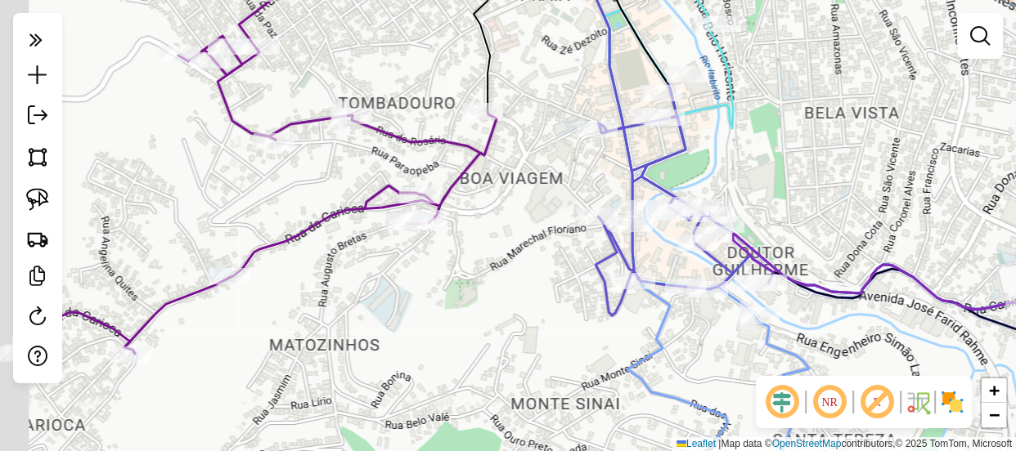
drag, startPoint x: 367, startPoint y: 339, endPoint x: 413, endPoint y: 346, distance: 46.3
click at [412, 344] on div "Janela de atendimento Grade de atendimento Capacidade Transportadoras Veículos …" at bounding box center [508, 225] width 1016 height 451
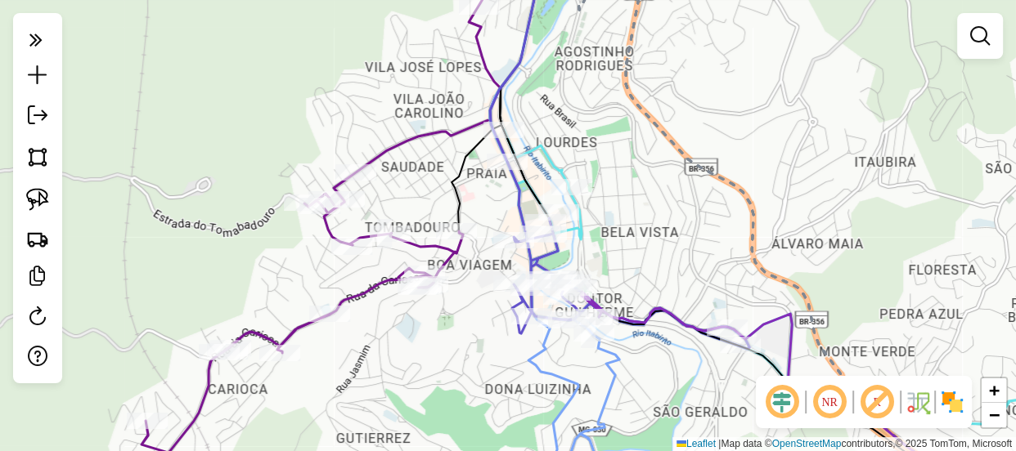
drag, startPoint x: 454, startPoint y: 335, endPoint x: 458, endPoint y: 348, distance: 13.7
click at [458, 348] on div "Janela de atendimento Grade de atendimento Capacidade Transportadoras Veículos …" at bounding box center [508, 225] width 1016 height 451
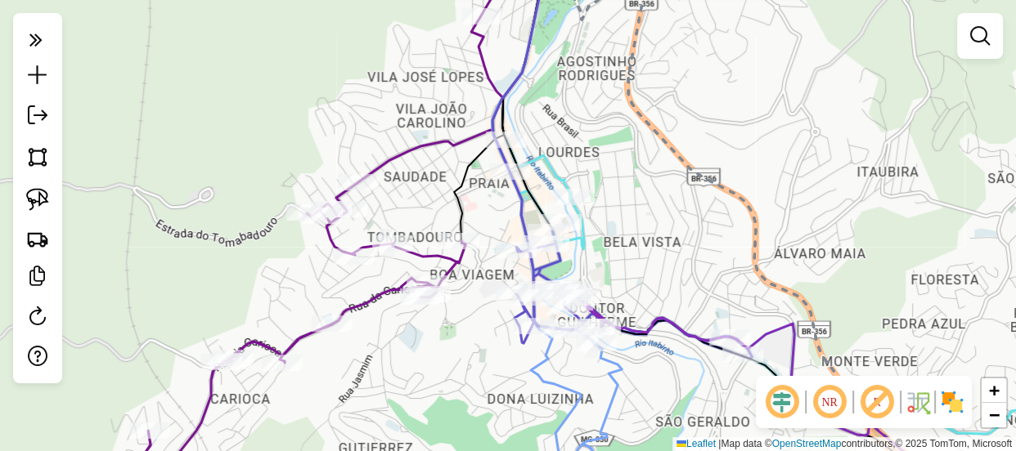
click at [433, 361] on div "Rota 7 - Placa SGJ5G18 10868 - PADARIA SIMA LTDA Rota 4 - Placa RTJ8H98 20312 -…" at bounding box center [508, 225] width 1016 height 451
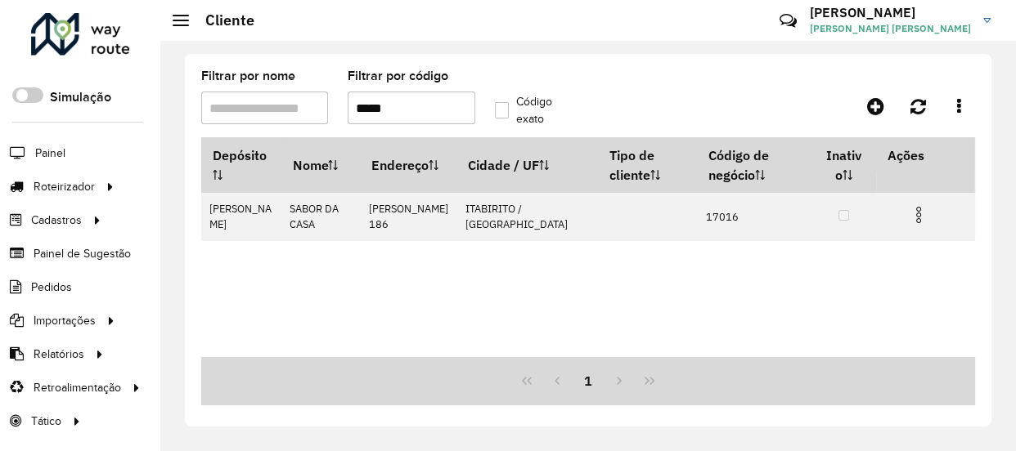
type input "*****"
click at [653, 128] on formly-group "Filtrar por nome Filtrar por código ***** Código exato" at bounding box center [484, 103] width 587 height 67
click at [404, 119] on input "*****" at bounding box center [411, 108] width 127 height 33
